Goal: Communication & Community: Answer question/provide support

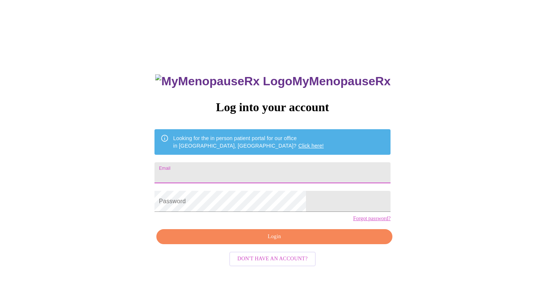
click at [216, 171] on input "Email" at bounding box center [273, 172] width 236 height 21
click at [244, 171] on input "Email" at bounding box center [273, 172] width 236 height 21
type input "[PERSON_NAME][EMAIL_ADDRESS][DOMAIN_NAME]"
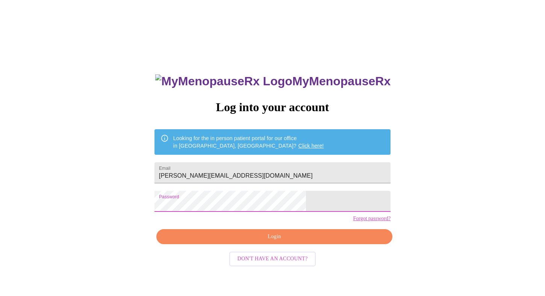
click at [276, 245] on button "Login" at bounding box center [274, 236] width 236 height 15
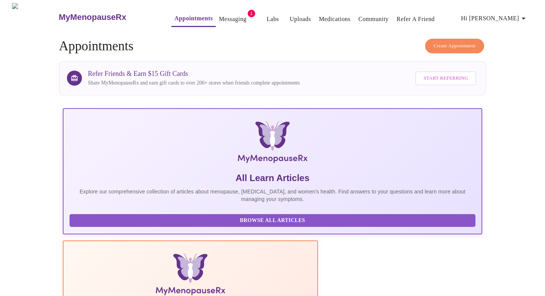
click at [219, 19] on link "Messaging" at bounding box center [232, 19] width 27 height 11
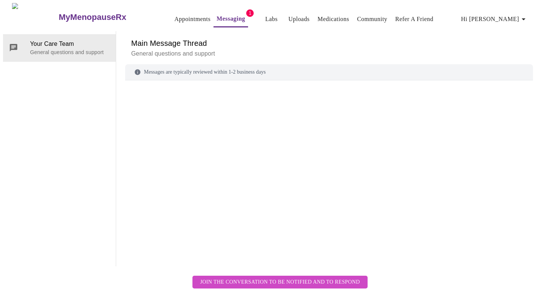
scroll to position [28, 0]
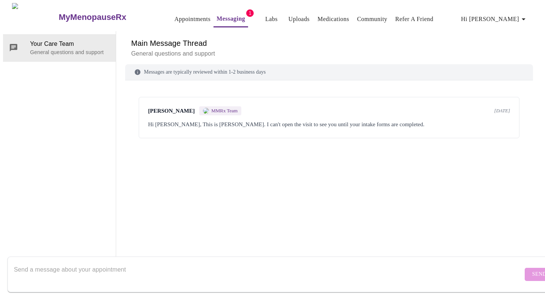
click at [359, 120] on div "Hi [PERSON_NAME], This is [PERSON_NAME]. I can't open the visit to see you unti…" at bounding box center [329, 124] width 362 height 9
click at [266, 106] on div "[PERSON_NAME] MMRx Team [DATE]" at bounding box center [329, 110] width 362 height 9
click at [178, 15] on link "Appointments" at bounding box center [192, 19] width 36 height 11
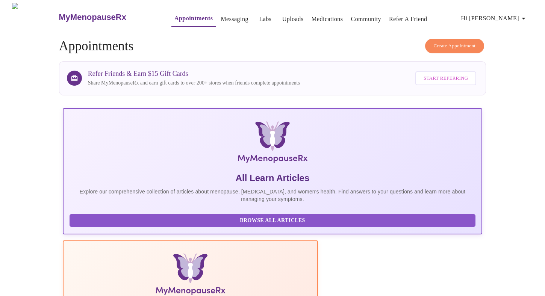
click at [224, 14] on link "Messaging" at bounding box center [234, 19] width 27 height 11
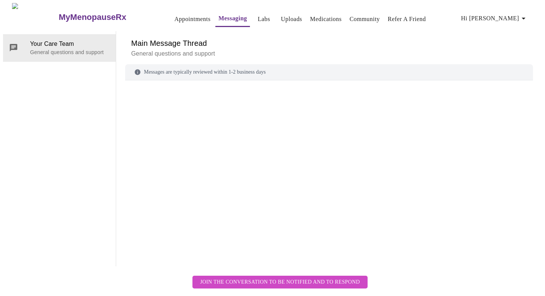
scroll to position [28, 0]
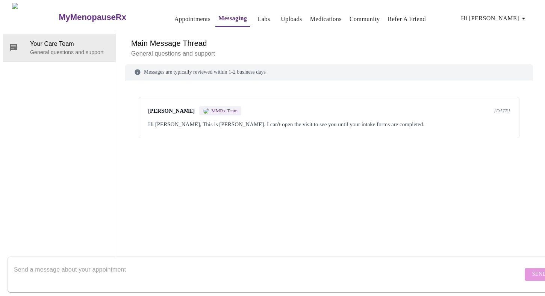
click at [306, 106] on div "[PERSON_NAME] MMRx Team [DATE]" at bounding box center [329, 110] width 362 height 9
click at [258, 16] on link "Labs" at bounding box center [264, 19] width 12 height 11
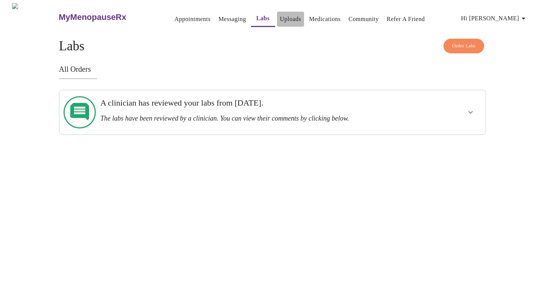
click at [280, 16] on link "Uploads" at bounding box center [290, 19] width 21 height 11
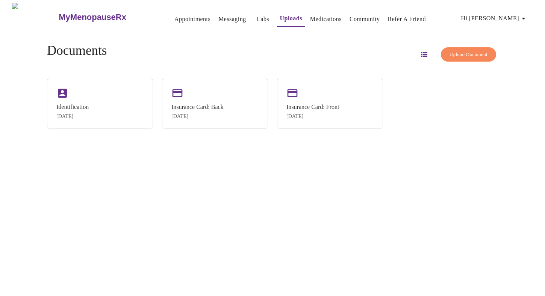
click at [310, 17] on link "Medications" at bounding box center [326, 19] width 32 height 11
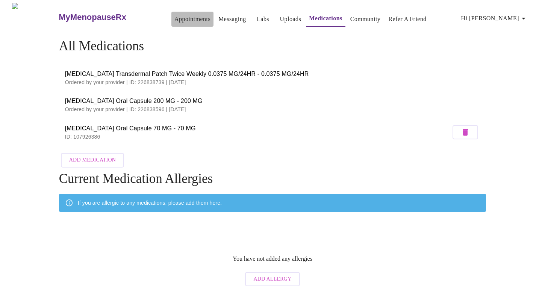
click at [174, 15] on link "Appointments" at bounding box center [192, 19] width 36 height 11
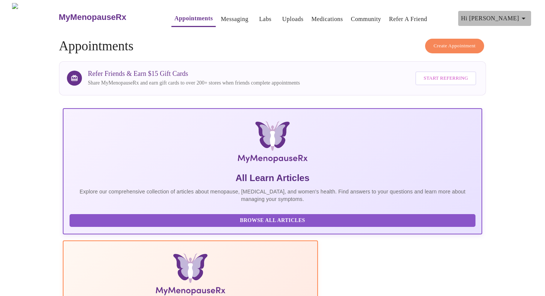
click at [523, 15] on icon "button" at bounding box center [523, 18] width 9 height 9
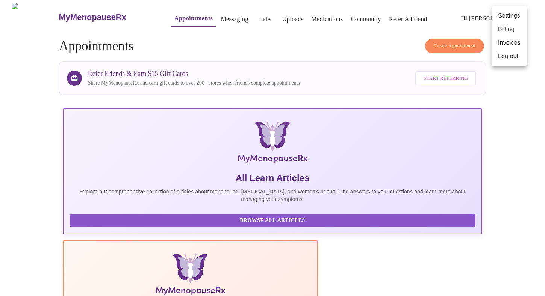
click at [430, 25] on div at bounding box center [272, 148] width 545 height 296
click at [221, 15] on link "Messaging" at bounding box center [234, 19] width 27 height 11
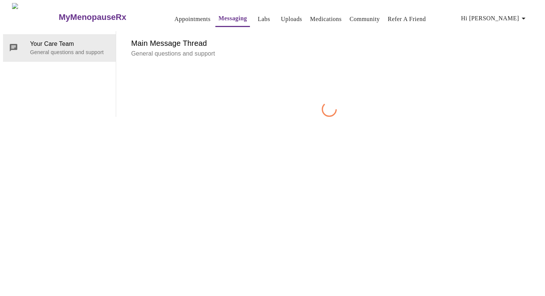
scroll to position [28, 0]
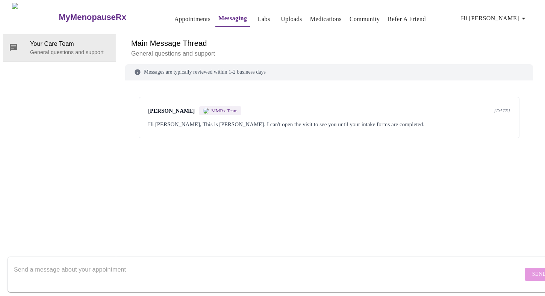
click at [324, 106] on div "[PERSON_NAME] MMRx Team [DATE]" at bounding box center [329, 110] width 362 height 9
click at [139, 263] on textarea "Send a message about your appointment" at bounding box center [268, 274] width 509 height 24
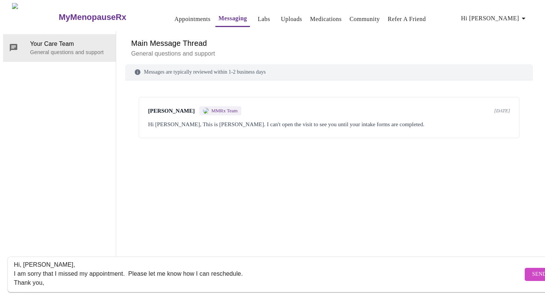
scroll to position [14, 0]
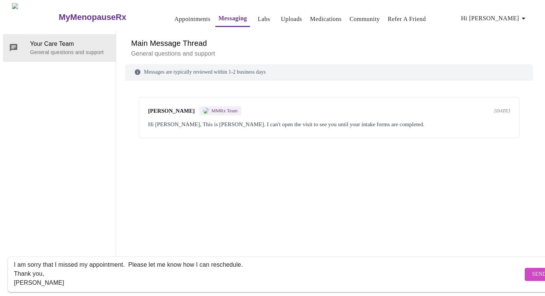
type textarea "Hi, [PERSON_NAME], I am sorry that I missed my appointment. Please let me know …"
click at [526, 268] on button "Send" at bounding box center [539, 274] width 29 height 13
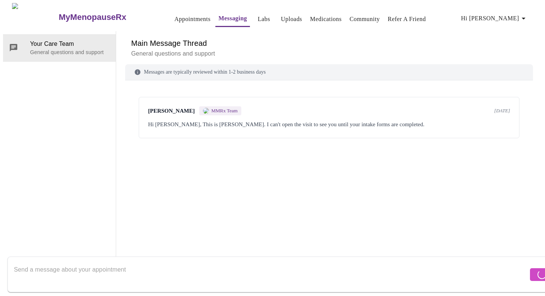
scroll to position [0, 0]
